Goal: Navigation & Orientation: Find specific page/section

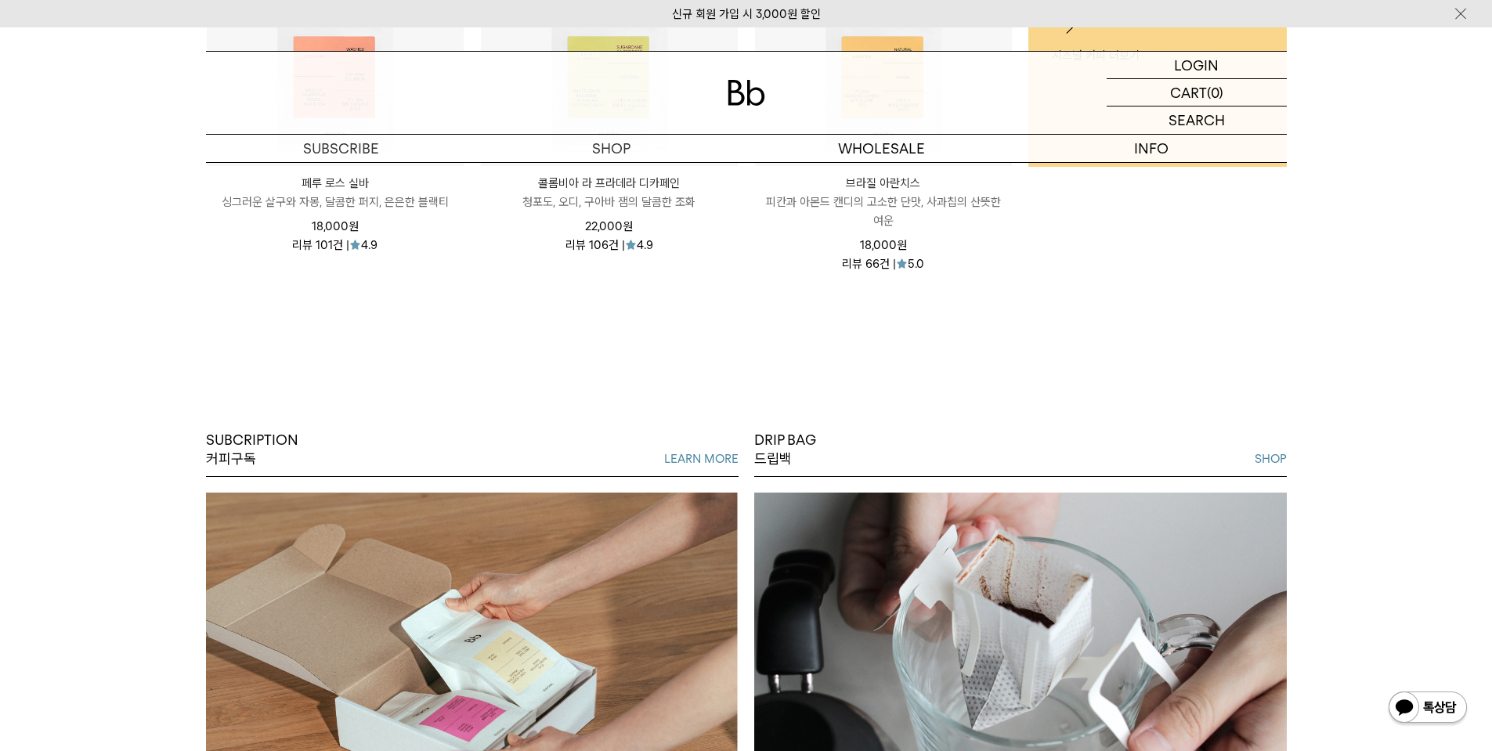
scroll to position [913, 0]
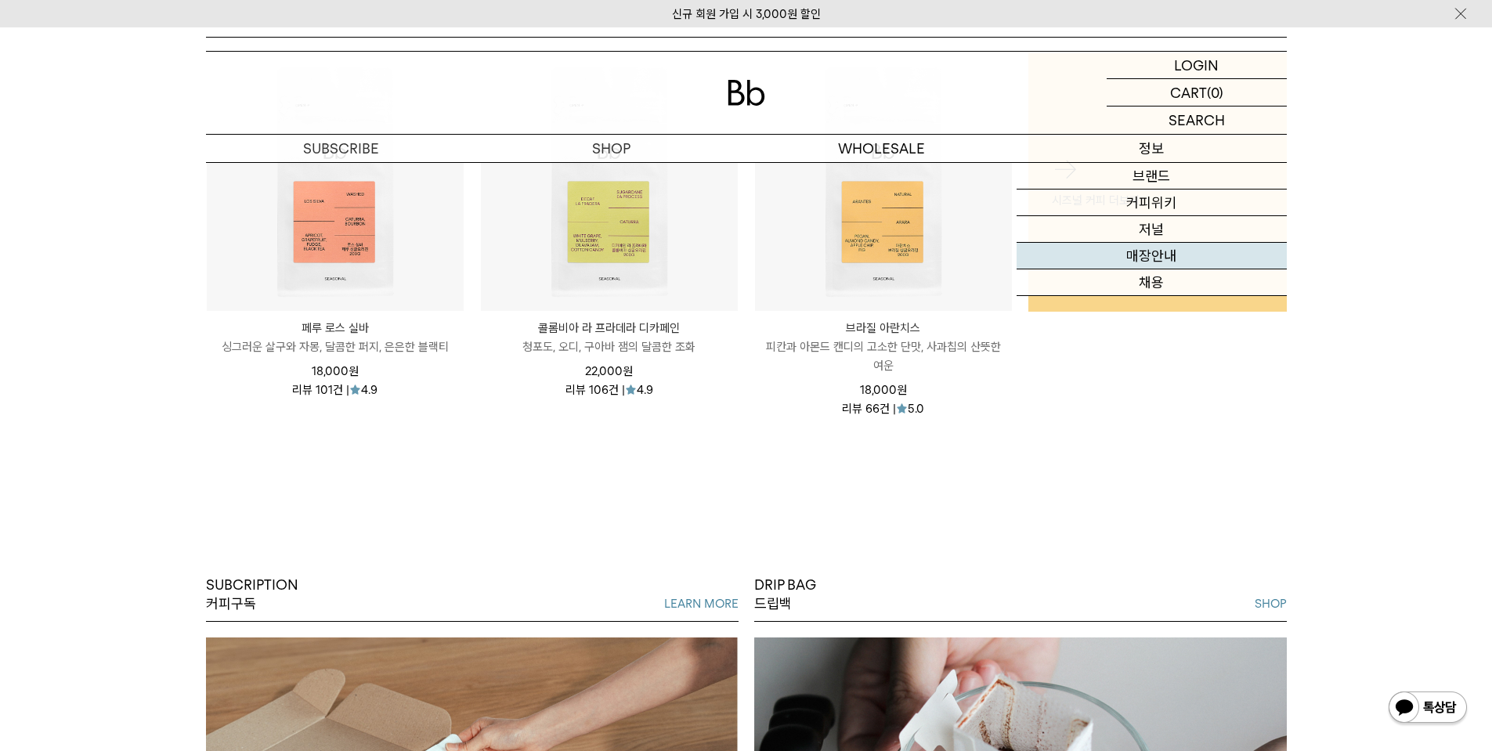
click at [1172, 254] on link "매장안내" at bounding box center [1152, 256] width 270 height 27
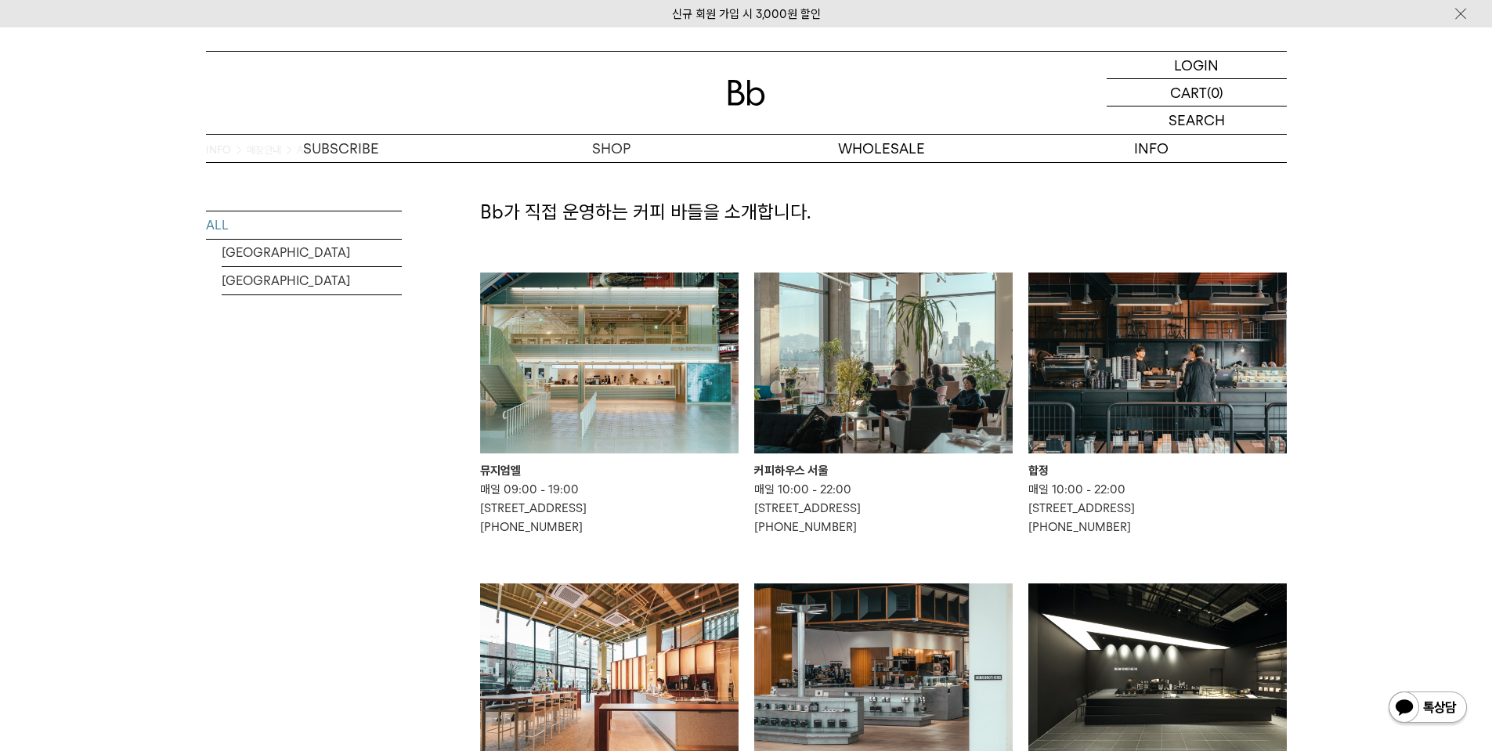
scroll to position [52, 0]
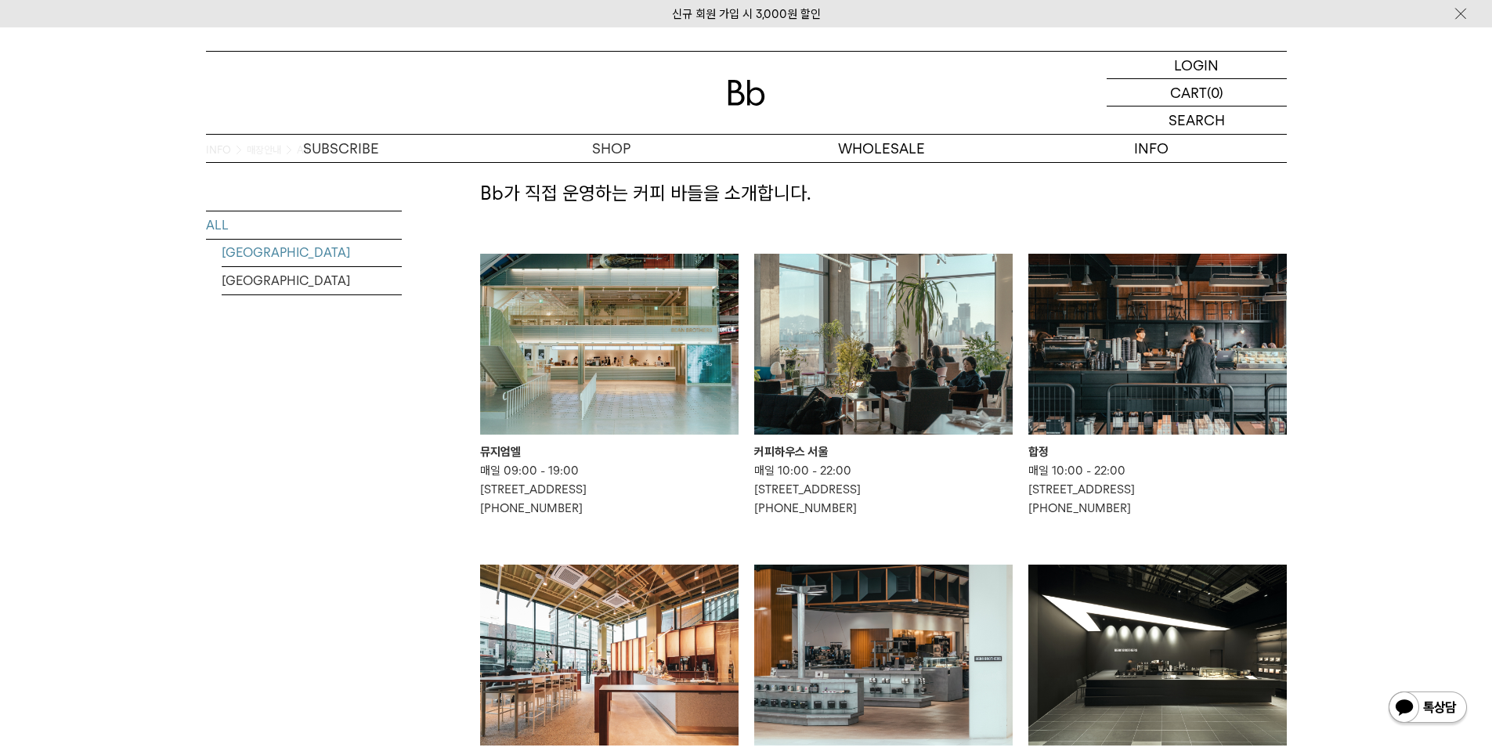
click at [266, 249] on link "[GEOGRAPHIC_DATA]" at bounding box center [312, 252] width 180 height 27
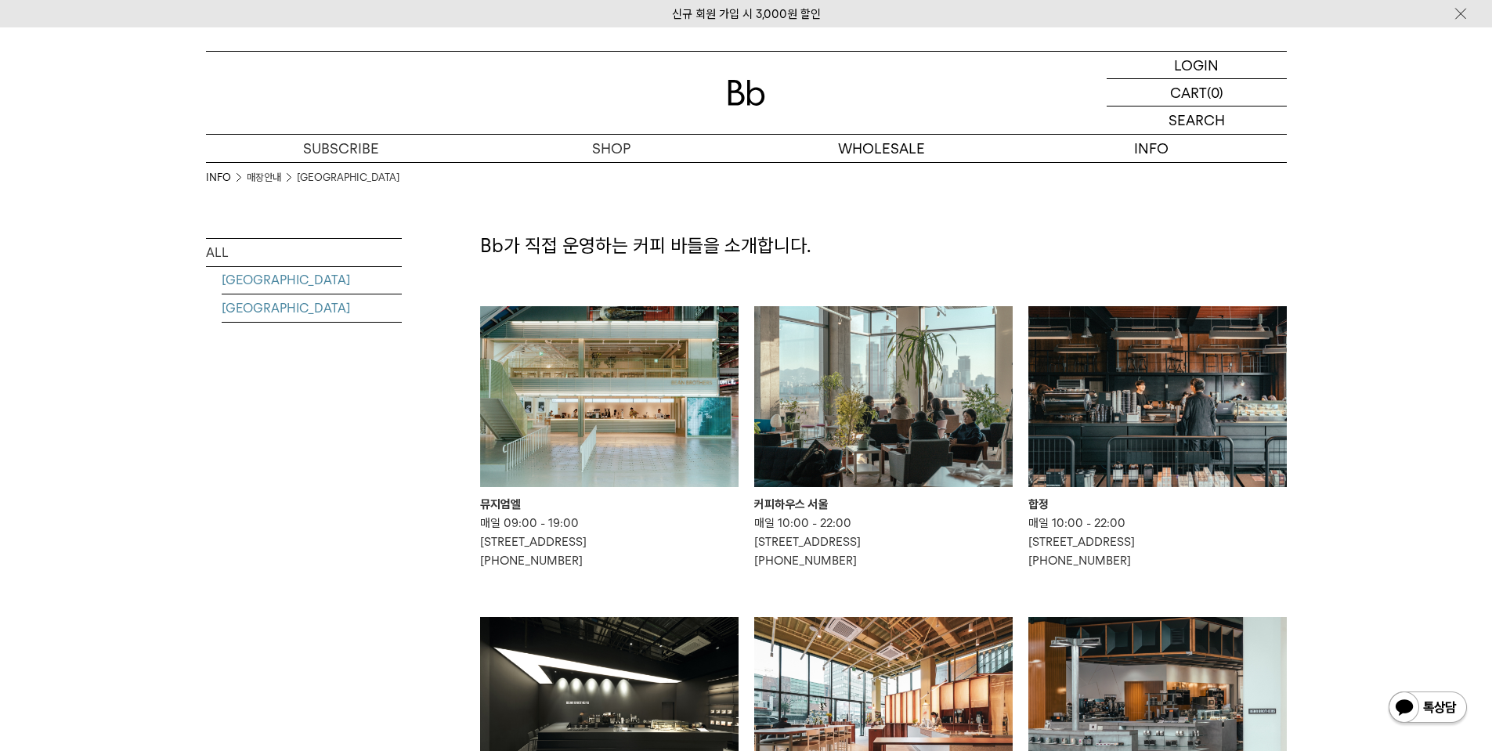
click at [258, 310] on link "[GEOGRAPHIC_DATA]" at bounding box center [312, 307] width 180 height 27
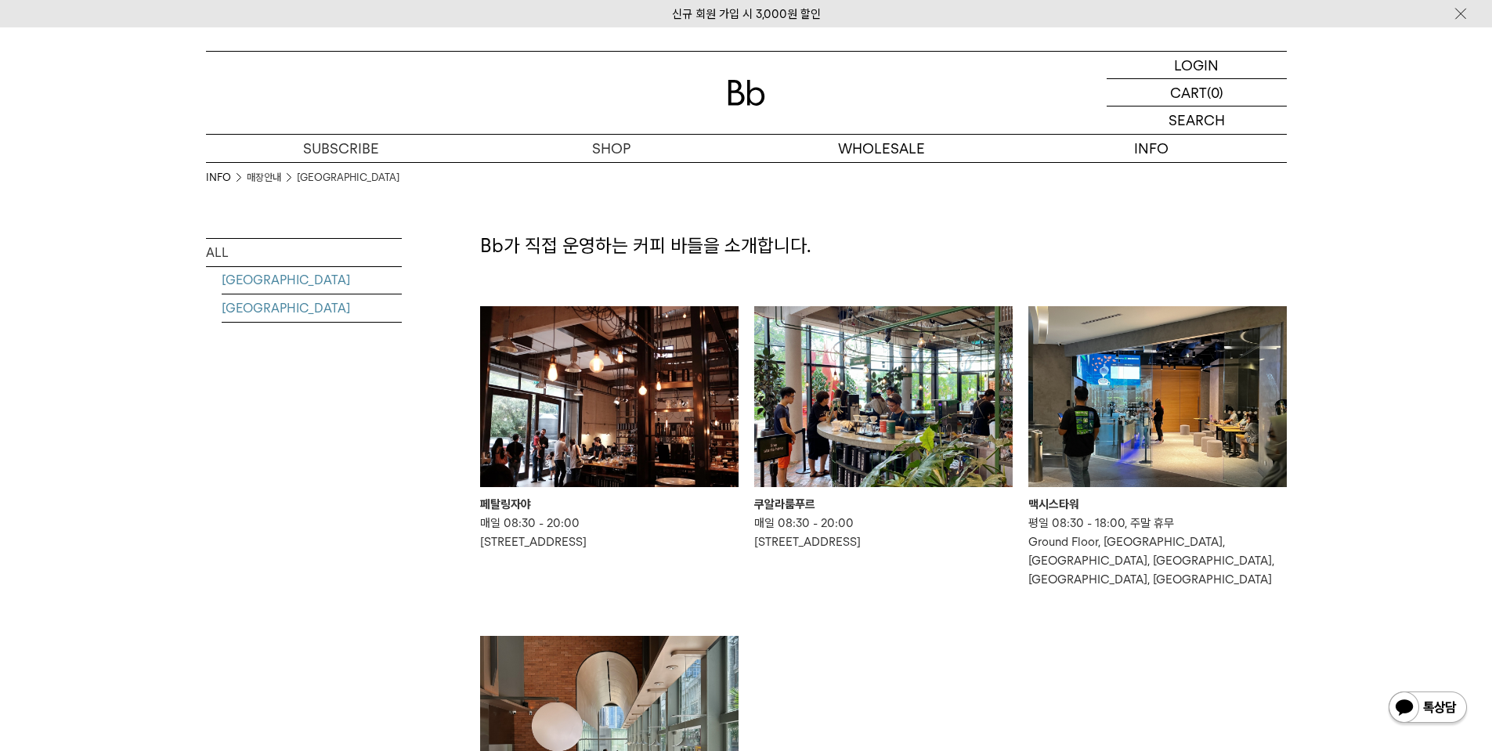
click at [275, 282] on link "[GEOGRAPHIC_DATA]" at bounding box center [312, 279] width 180 height 27
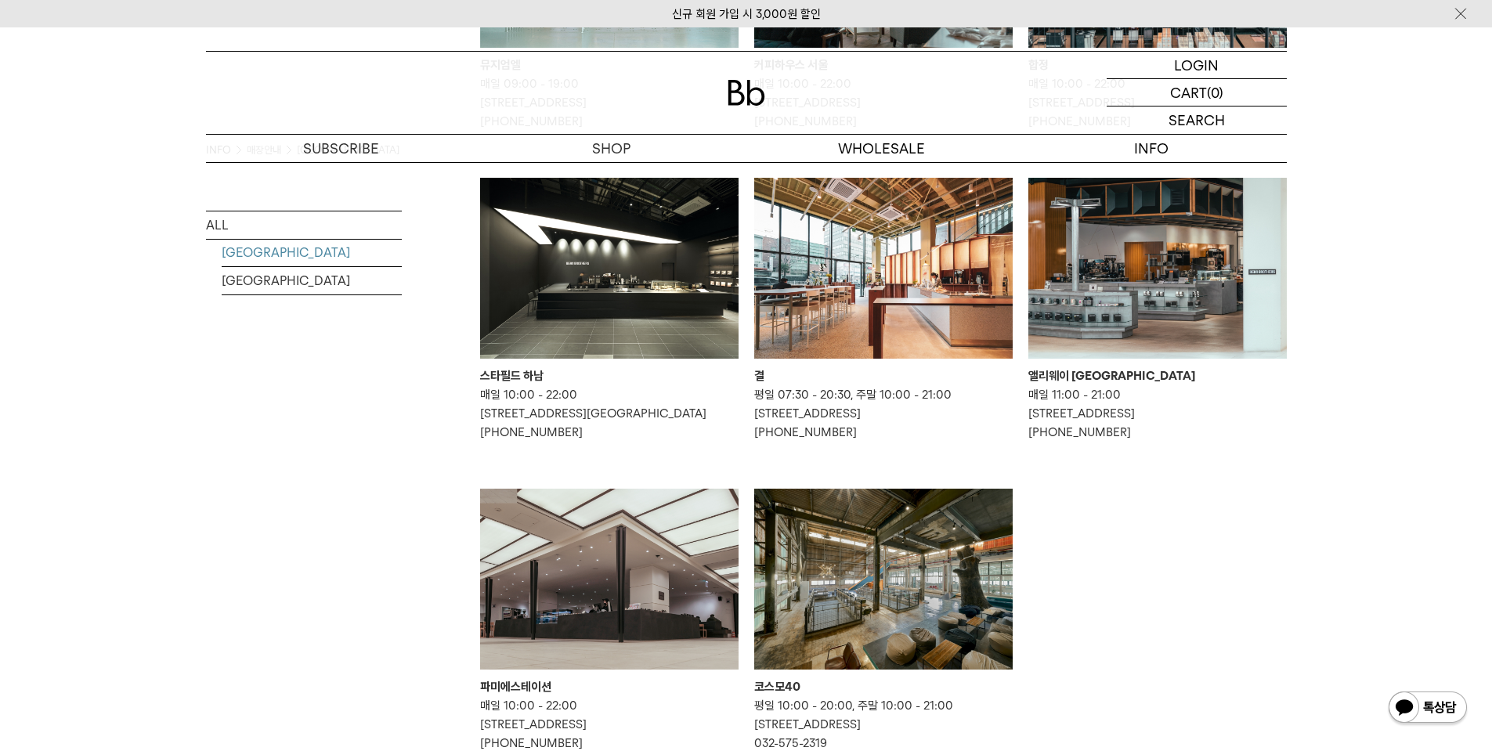
scroll to position [627, 0]
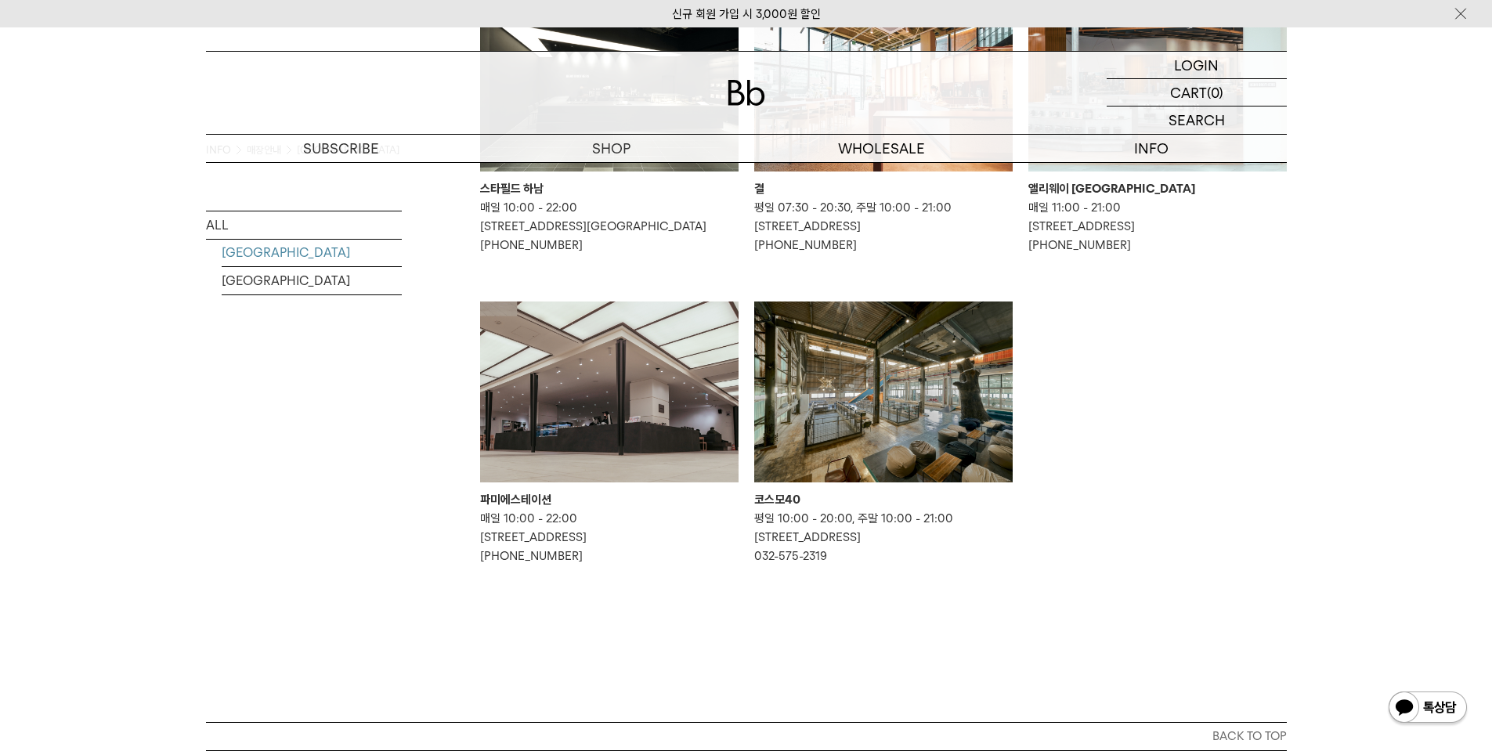
click at [856, 441] on img at bounding box center [883, 392] width 258 height 181
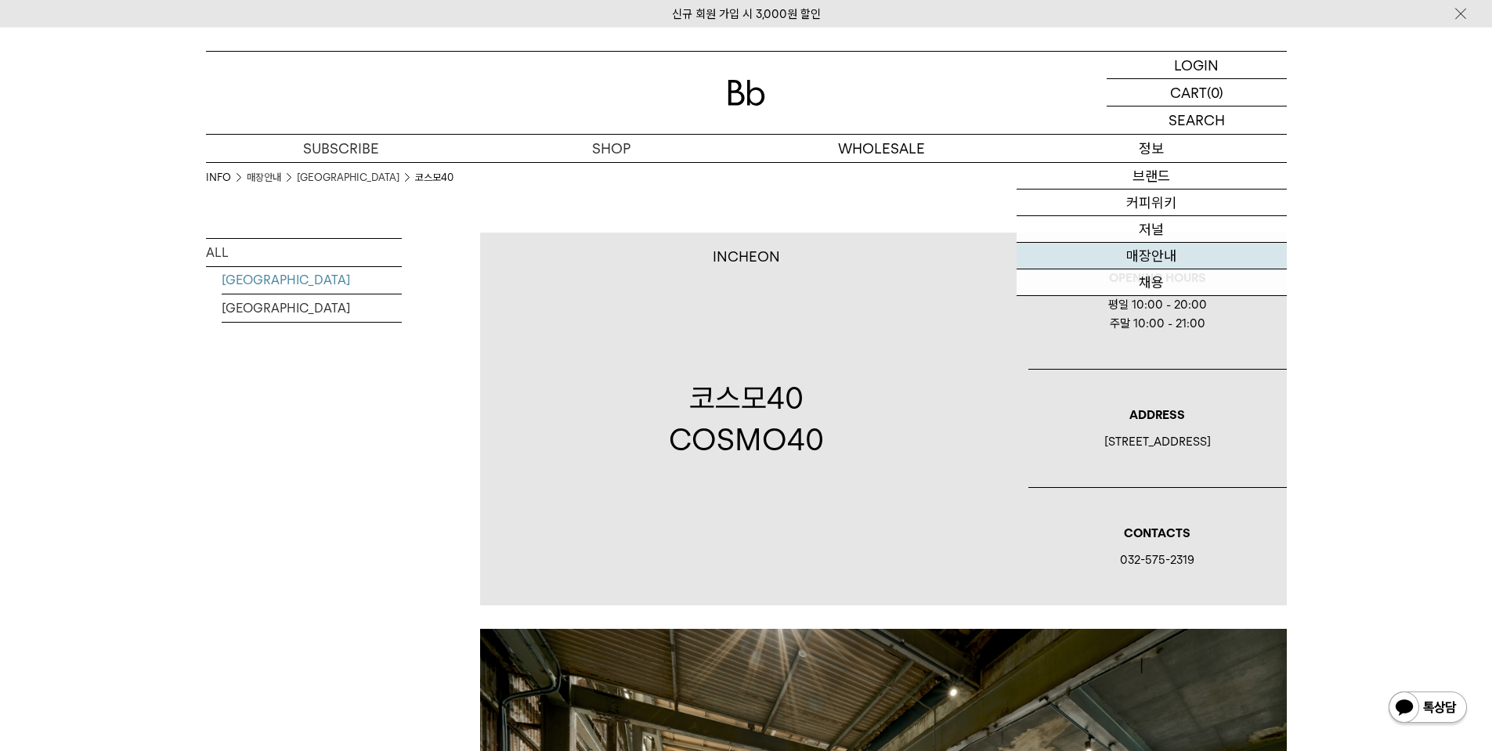
click at [1157, 256] on link "매장안내" at bounding box center [1152, 256] width 270 height 27
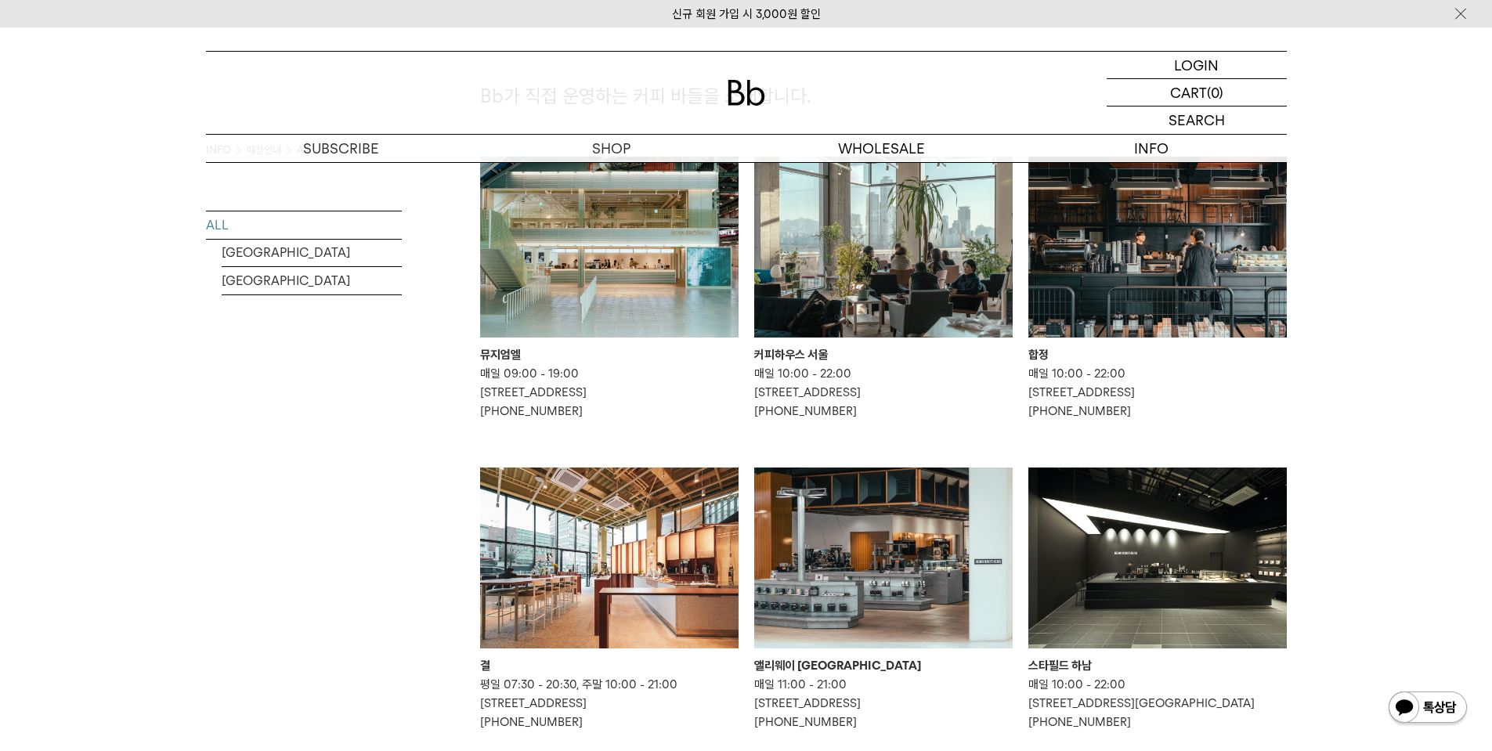
scroll to position [157, 0]
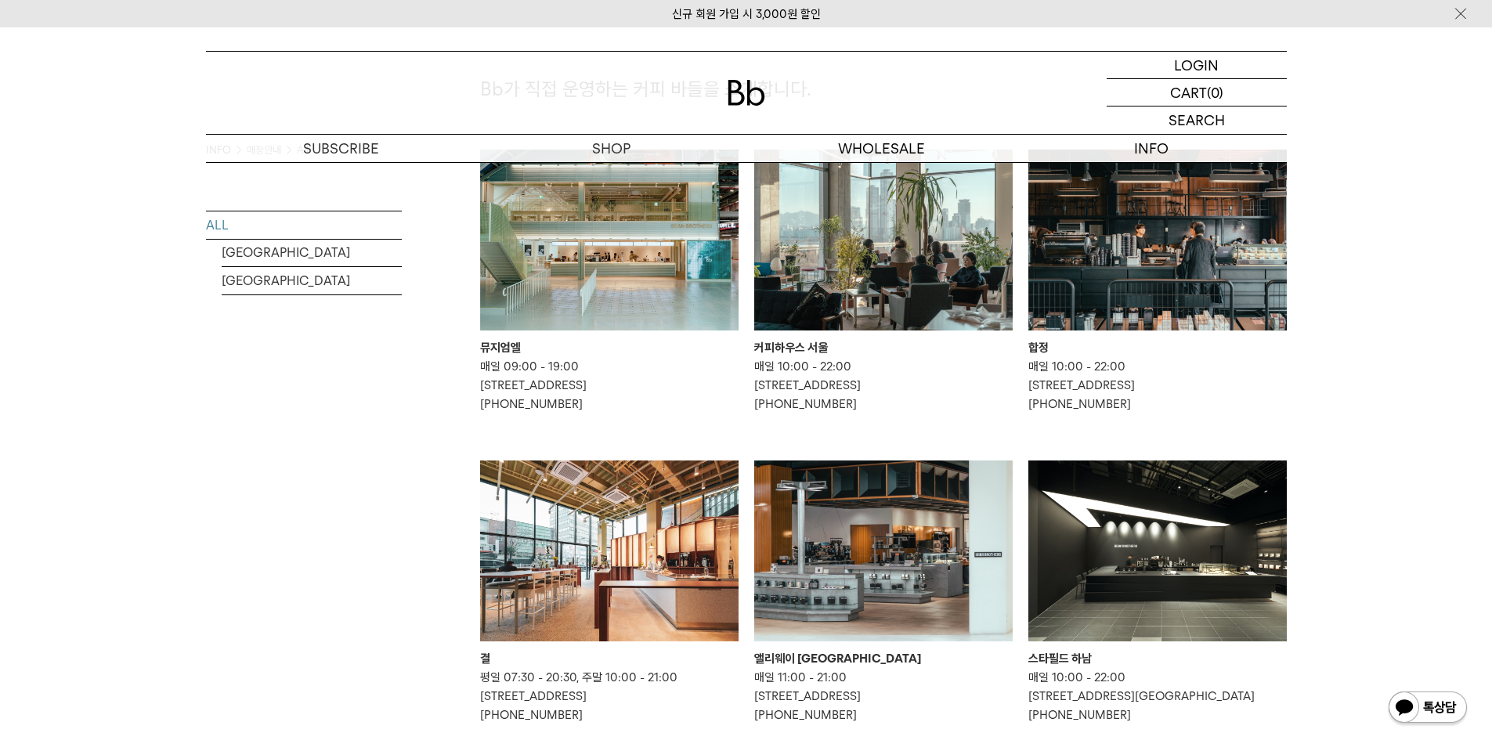
click at [850, 266] on img at bounding box center [883, 240] width 258 height 181
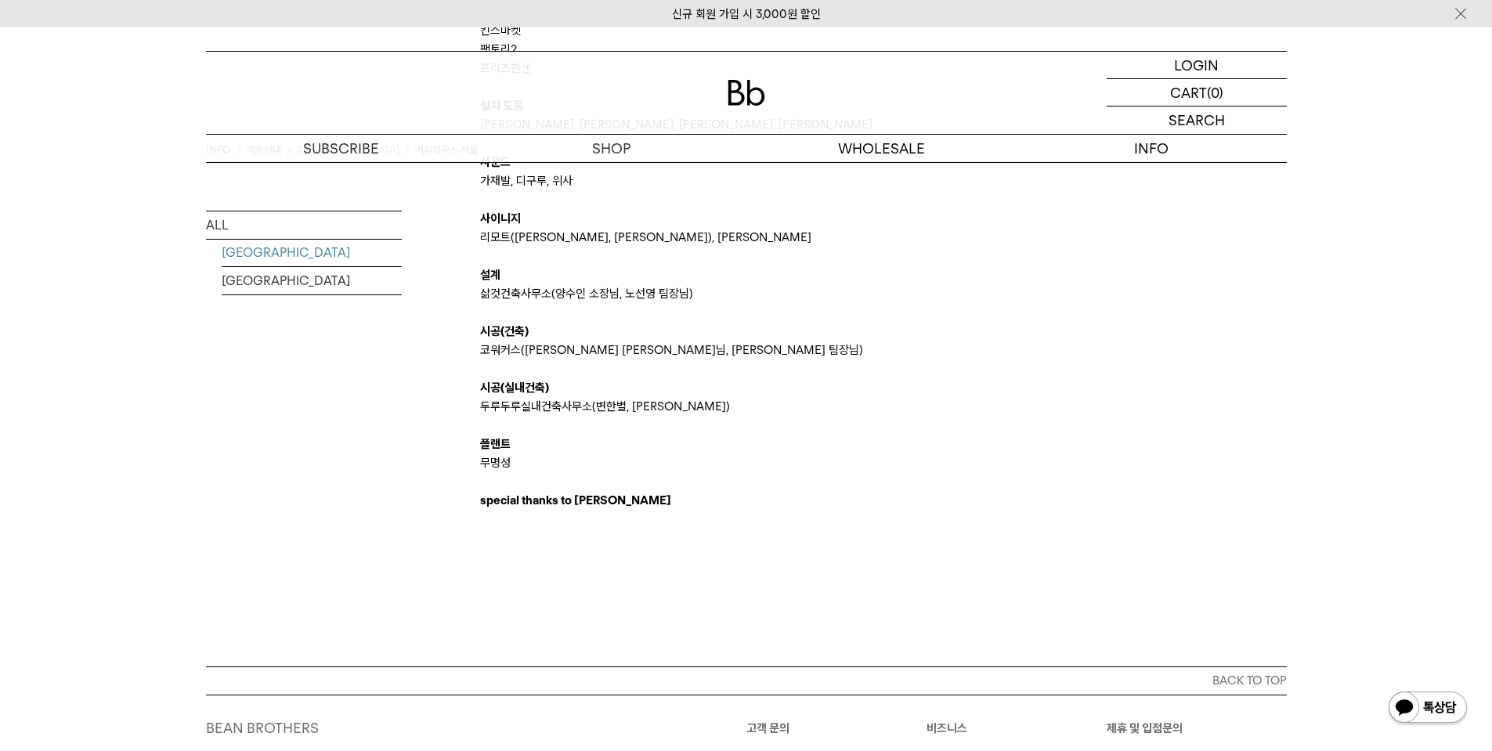
scroll to position [3550, 0]
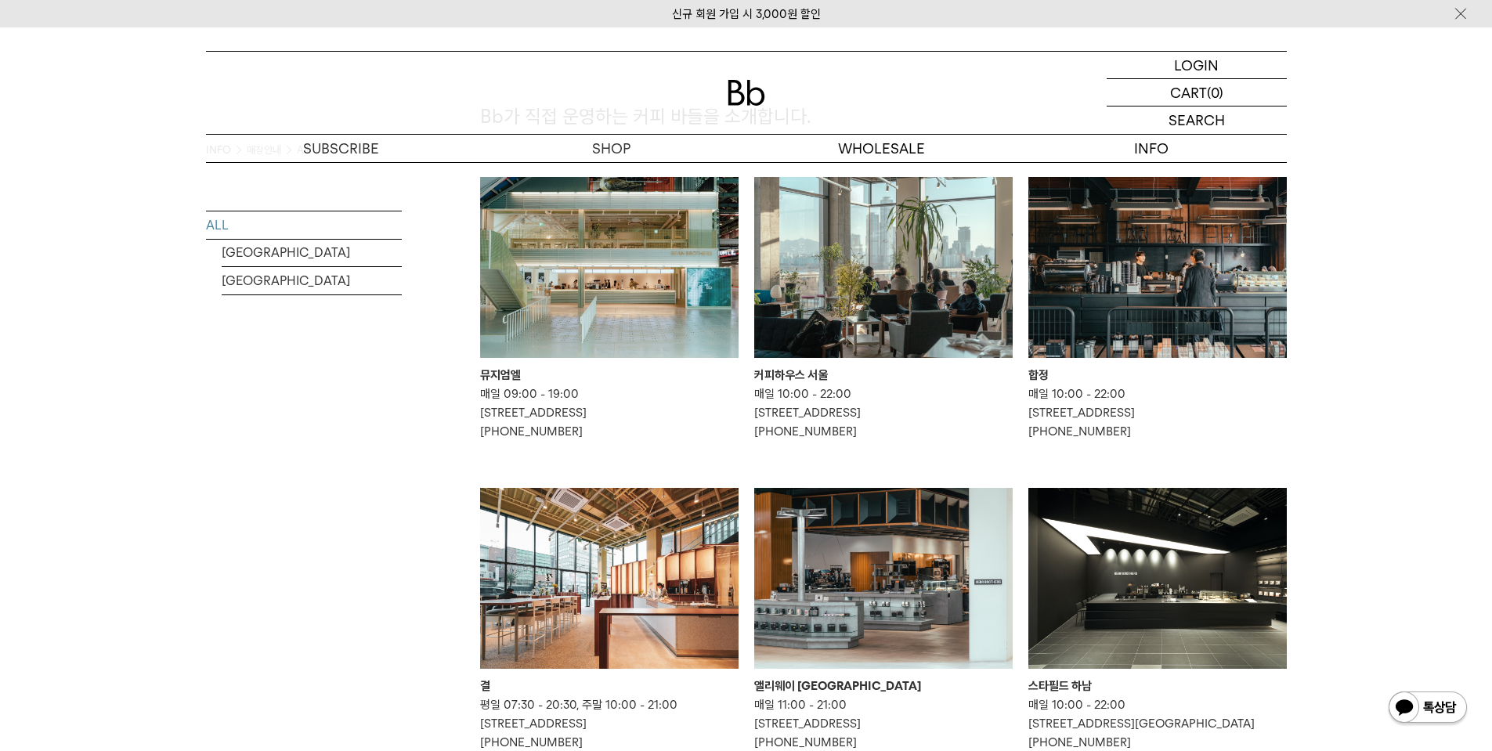
scroll to position [157, 0]
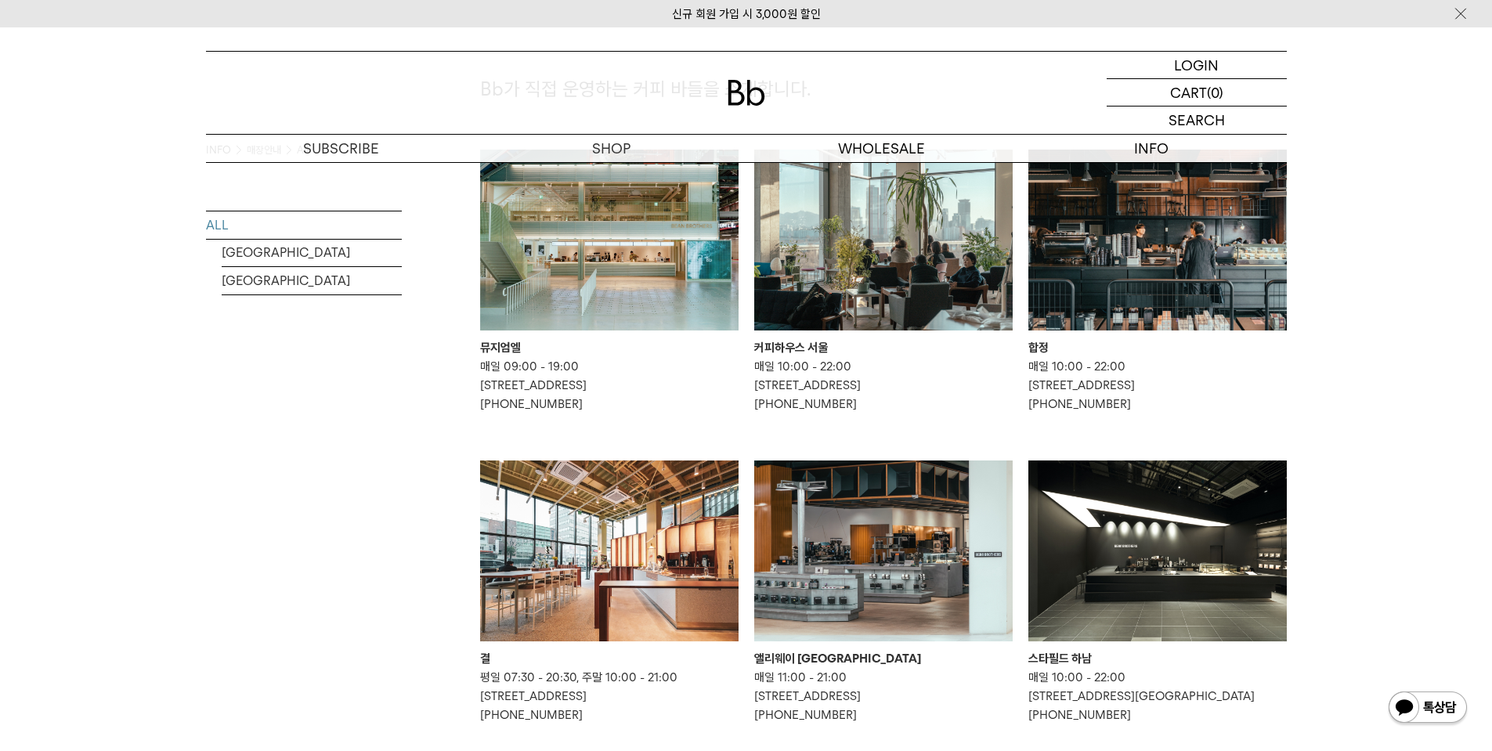
click at [1161, 256] on img at bounding box center [1157, 240] width 258 height 181
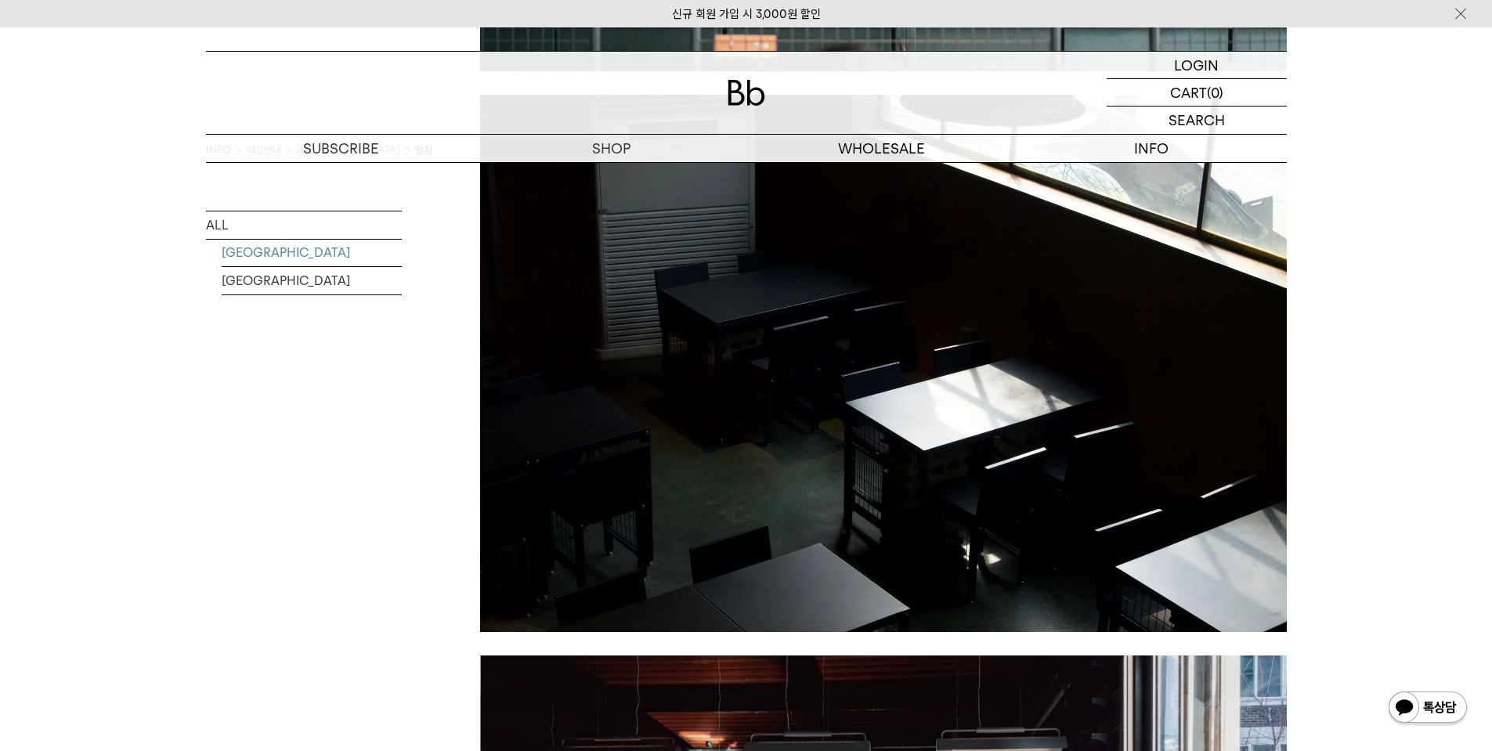
scroll to position [834, 0]
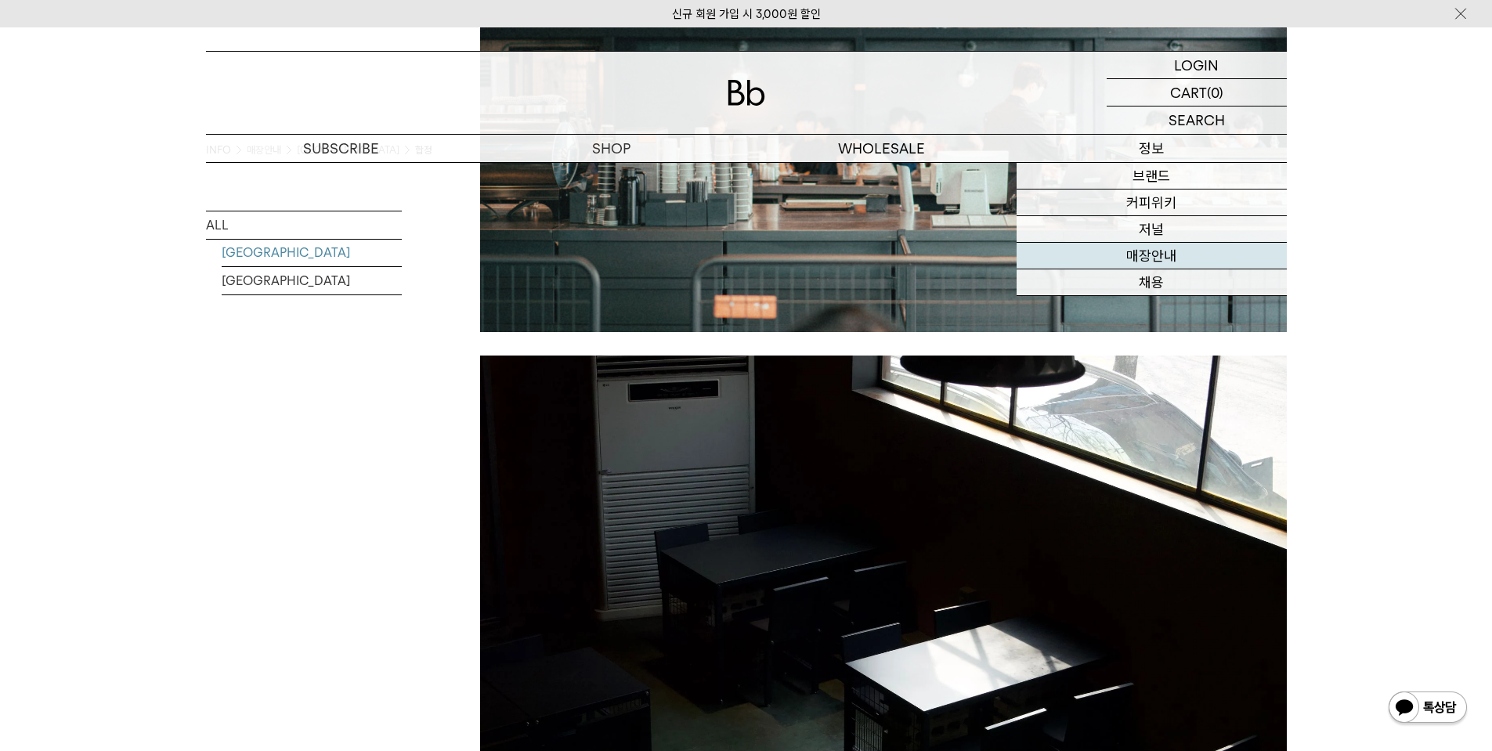
click at [1167, 251] on link "매장안내" at bounding box center [1152, 256] width 270 height 27
